Goal: Browse casually: Explore the website without a specific task or goal

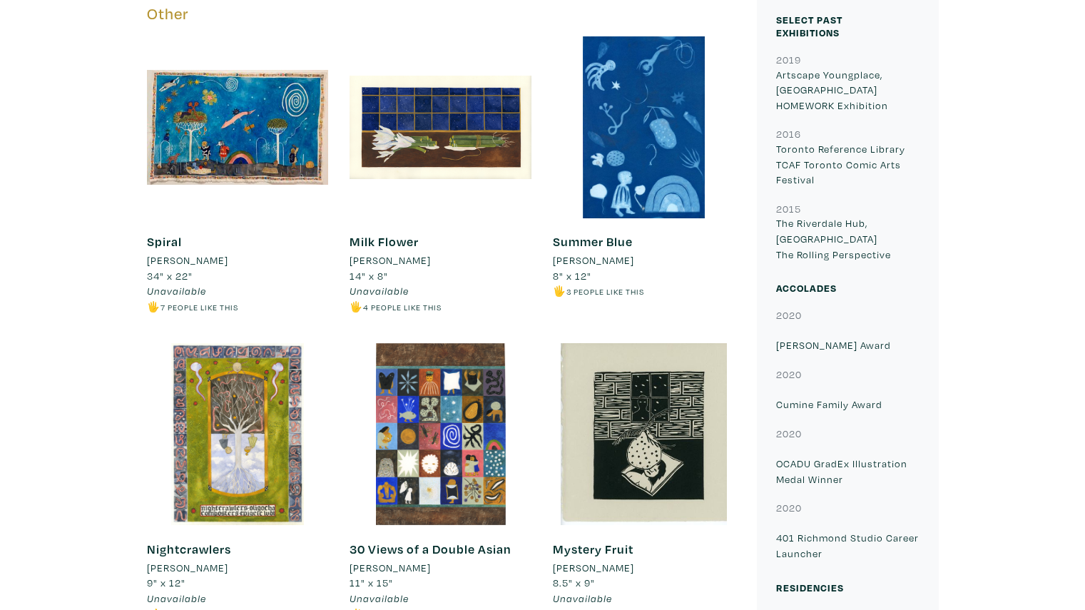
scroll to position [737, 0]
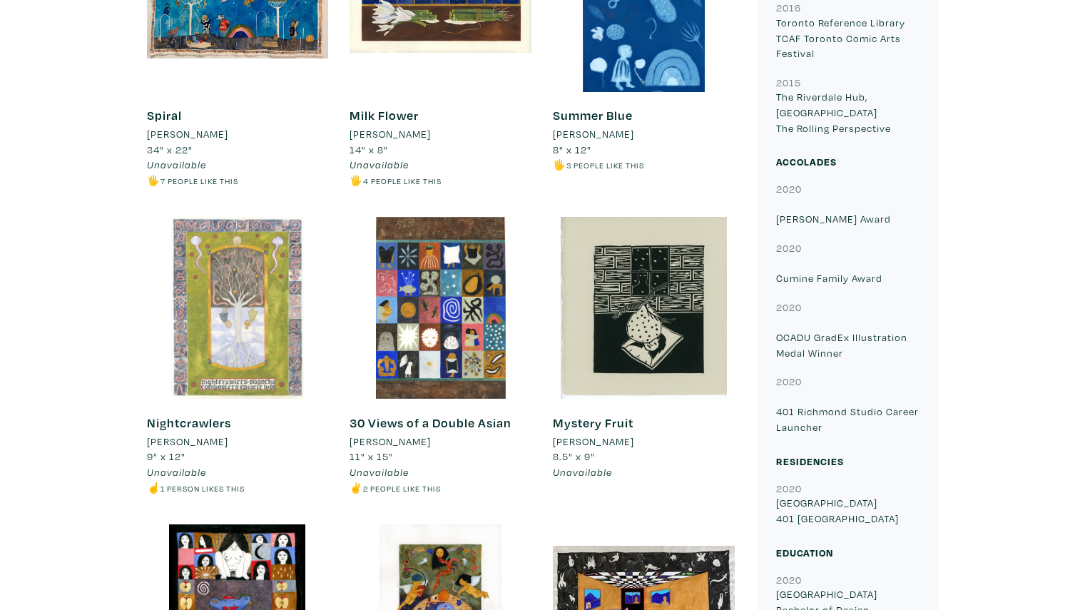
click at [203, 344] on div at bounding box center [238, 308] width 182 height 182
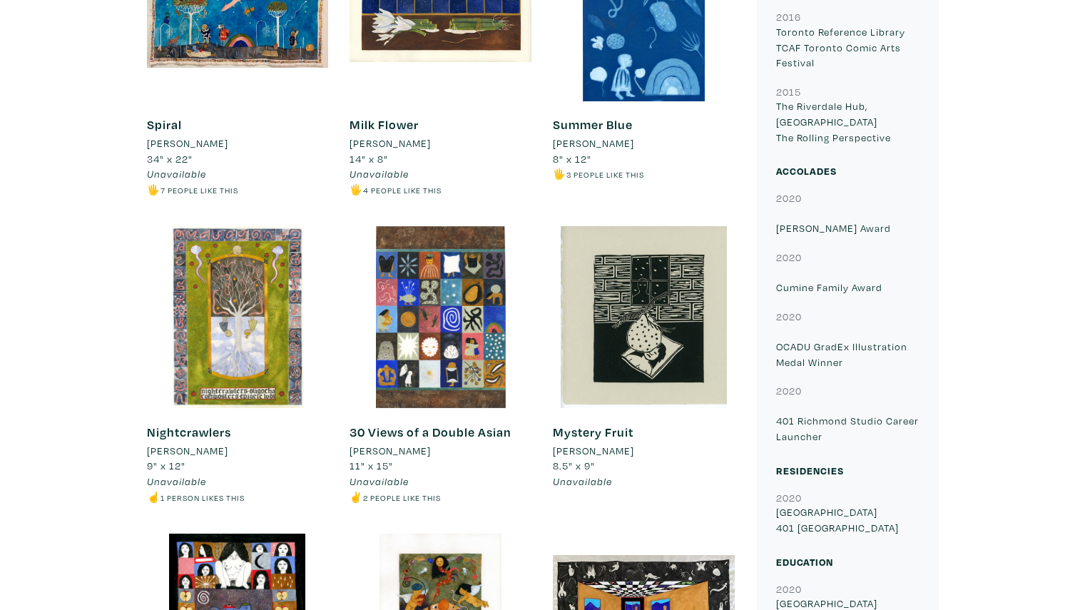
scroll to position [663, 0]
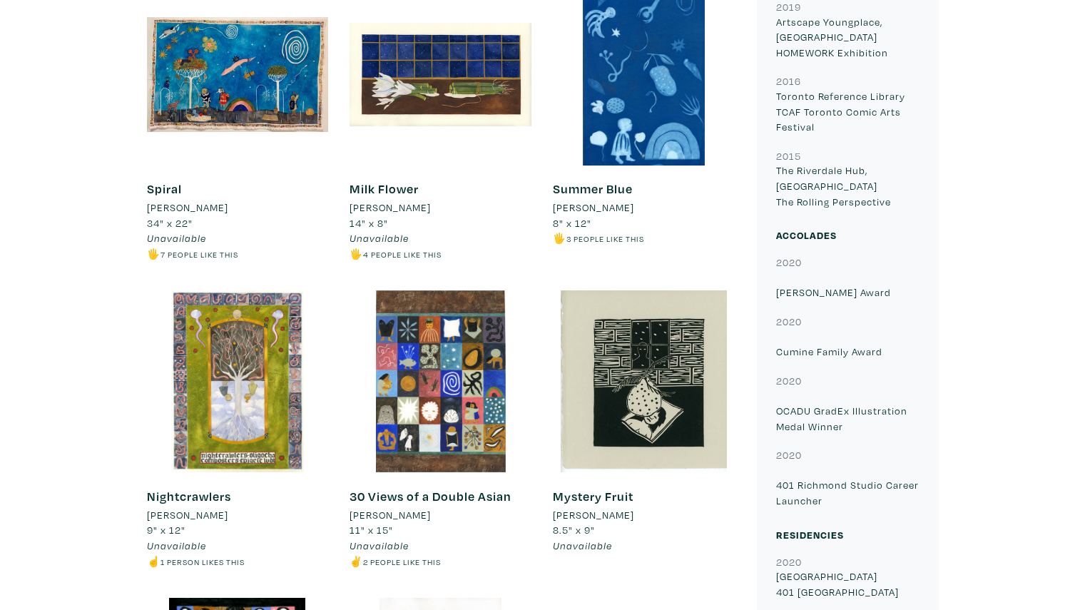
click at [541, 19] on div "Milk Flower Lilian Sim 14" x 8" Unavailable 🖐️ 4 people like this #flora #windo…" at bounding box center [440, 137] width 203 height 307
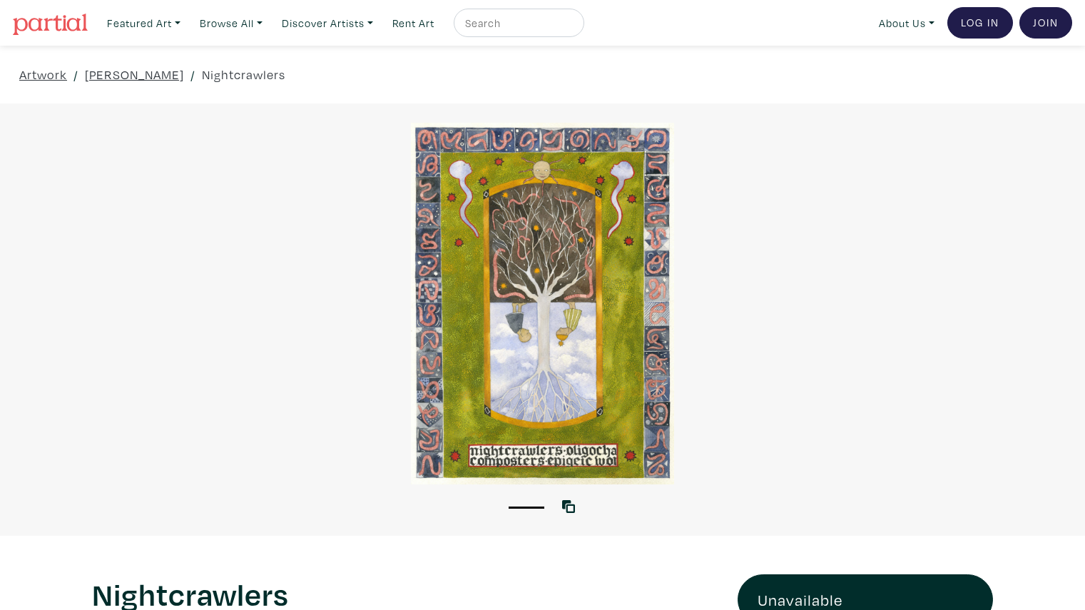
click at [546, 281] on div at bounding box center [542, 303] width 1085 height 361
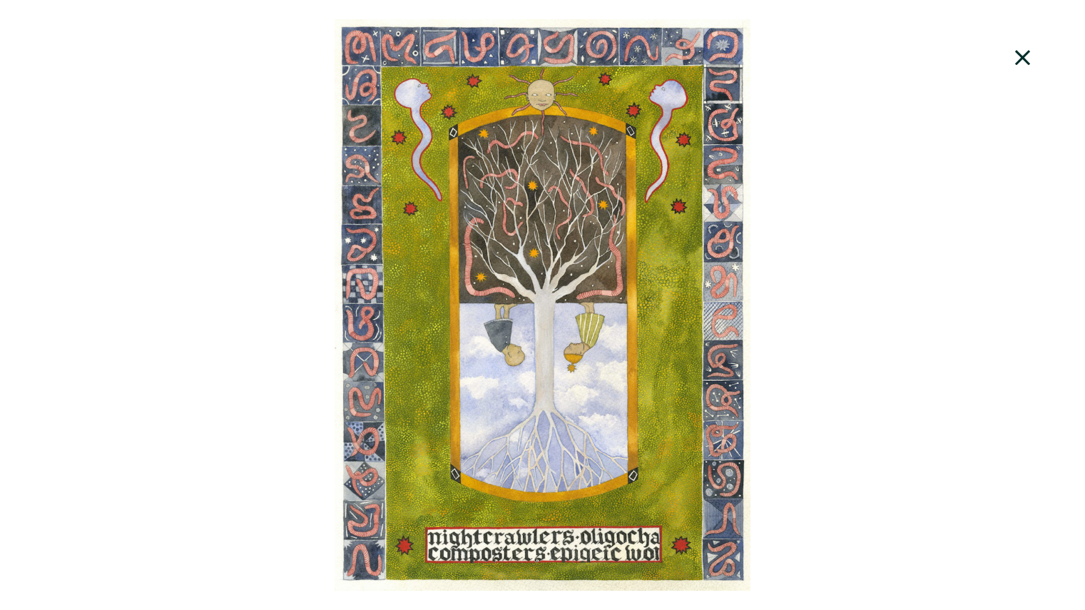
drag, startPoint x: 493, startPoint y: 286, endPoint x: 419, endPoint y: 367, distance: 110.1
drag, startPoint x: 419, startPoint y: 367, endPoint x: 266, endPoint y: 467, distance: 182.1
click at [266, 467] on div at bounding box center [542, 304] width 1085 height 571
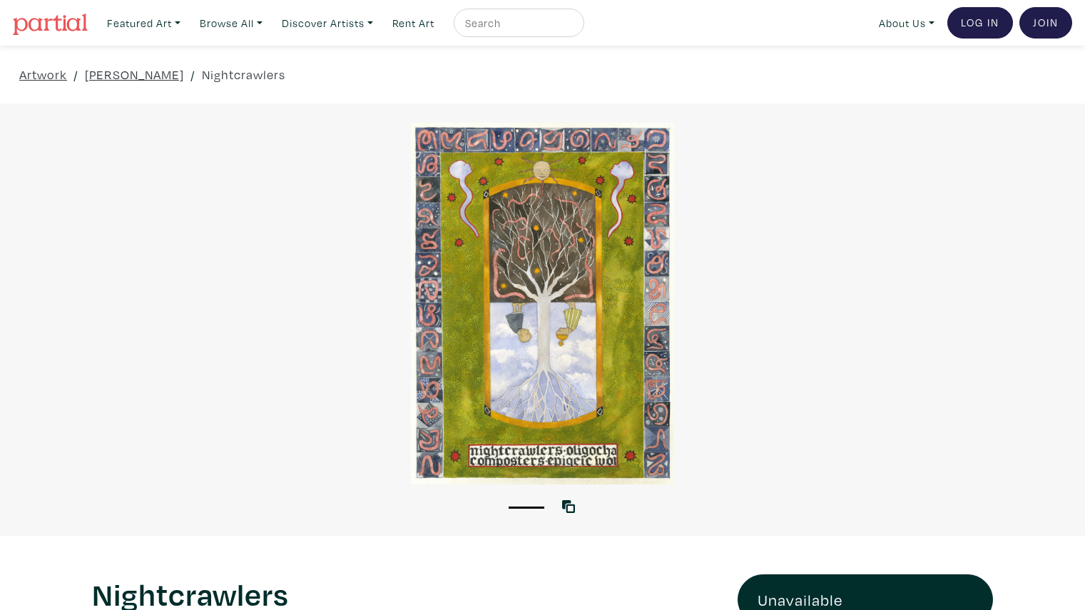
drag, startPoint x: 509, startPoint y: 351, endPoint x: 332, endPoint y: 457, distance: 206.4
click at [331, 457] on div at bounding box center [542, 303] width 1085 height 361
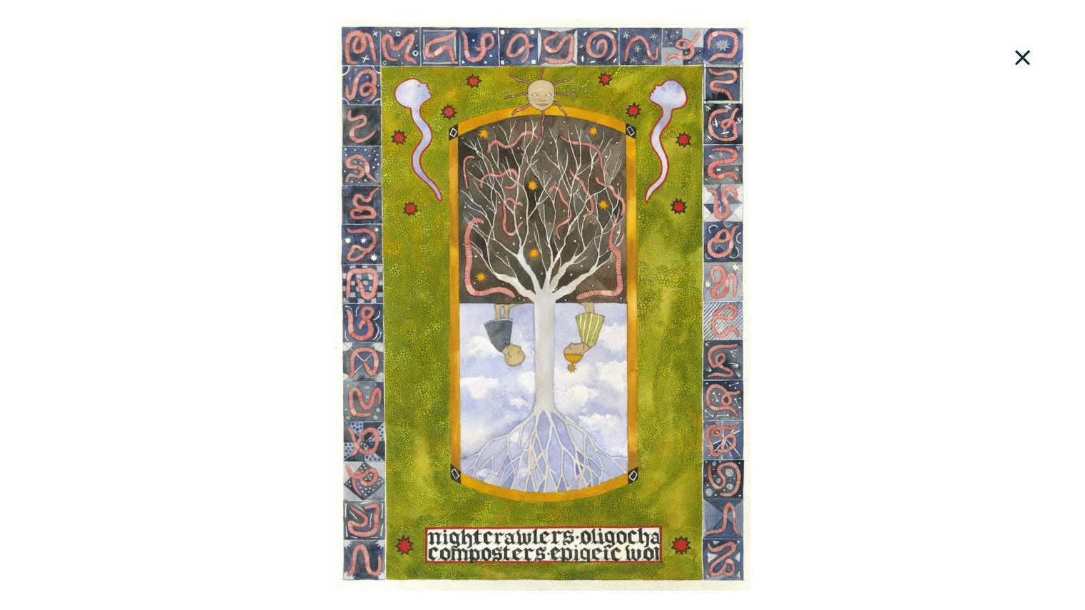
click at [556, 439] on div at bounding box center [542, 304] width 1085 height 571
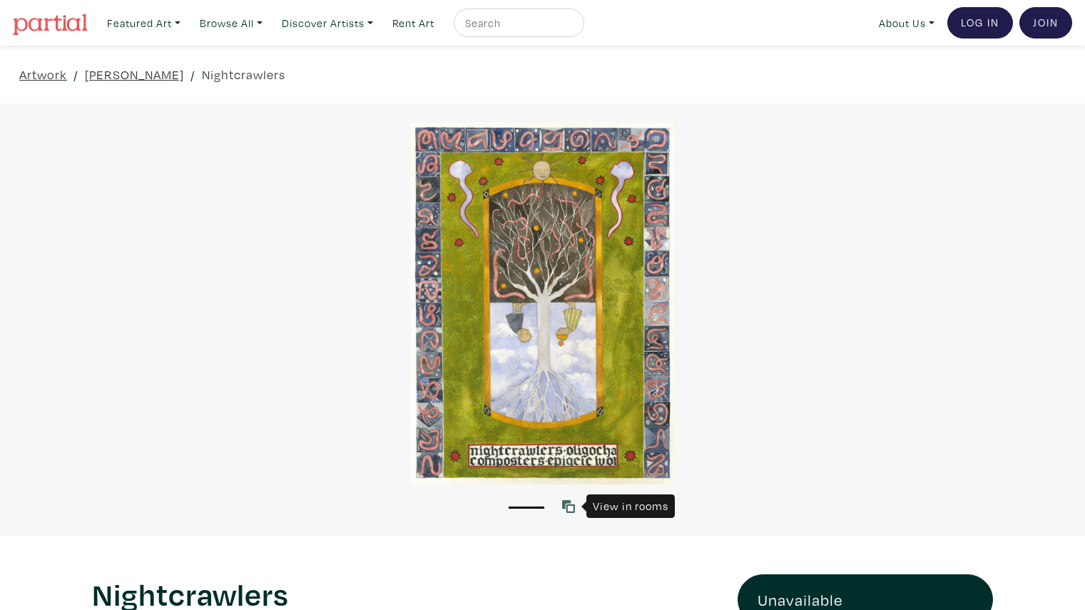
click at [573, 506] on icon at bounding box center [568, 506] width 13 height 13
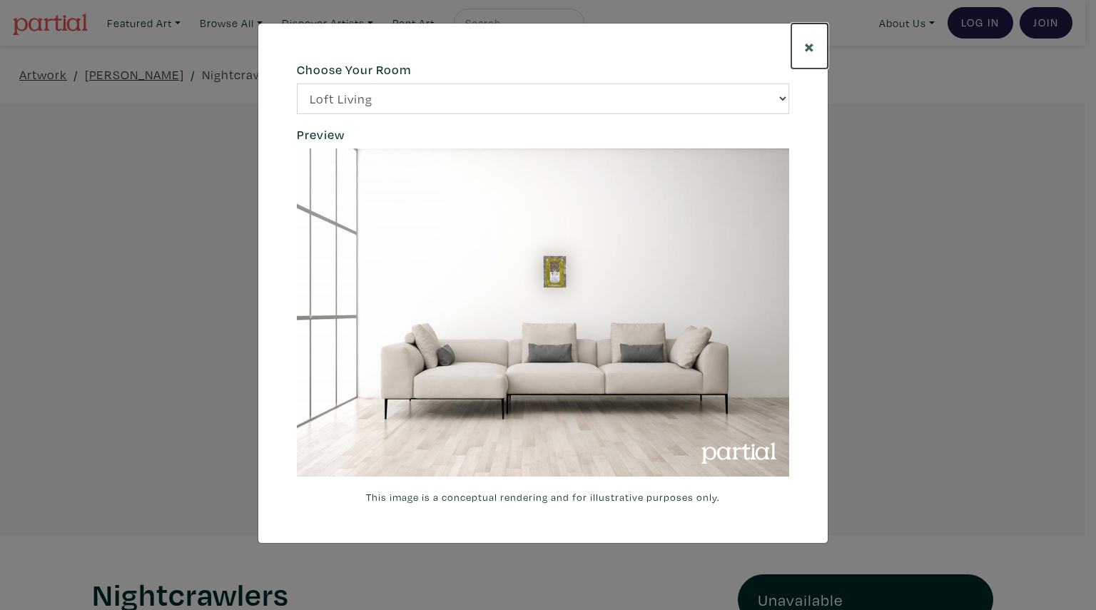
click at [811, 49] on span "×" at bounding box center [809, 46] width 11 height 25
